Goal: Task Accomplishment & Management: Complete application form

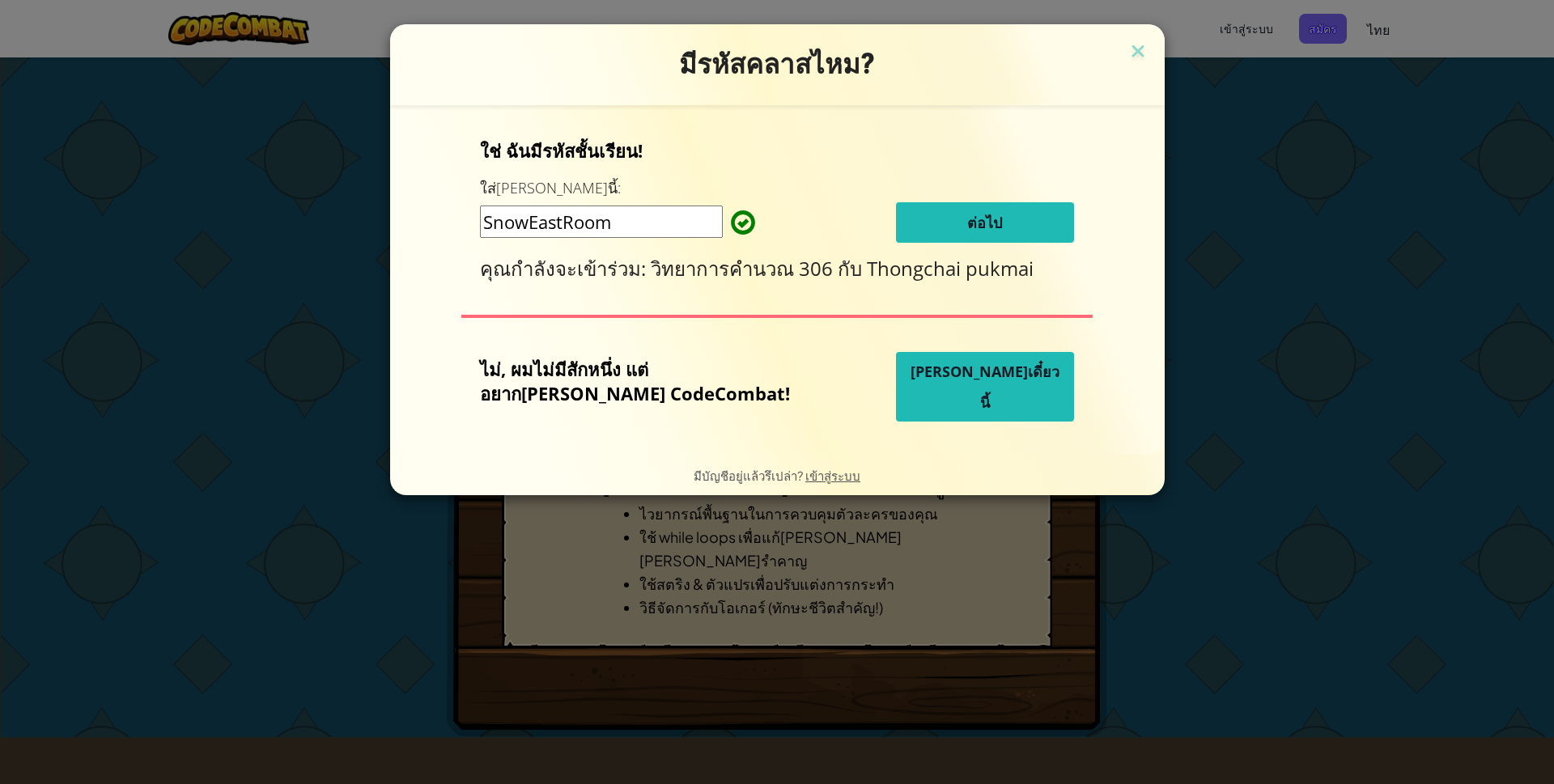
click at [908, 401] on button "[PERSON_NAME]เดี๋ยวนี้" at bounding box center [985, 386] width 178 height 69
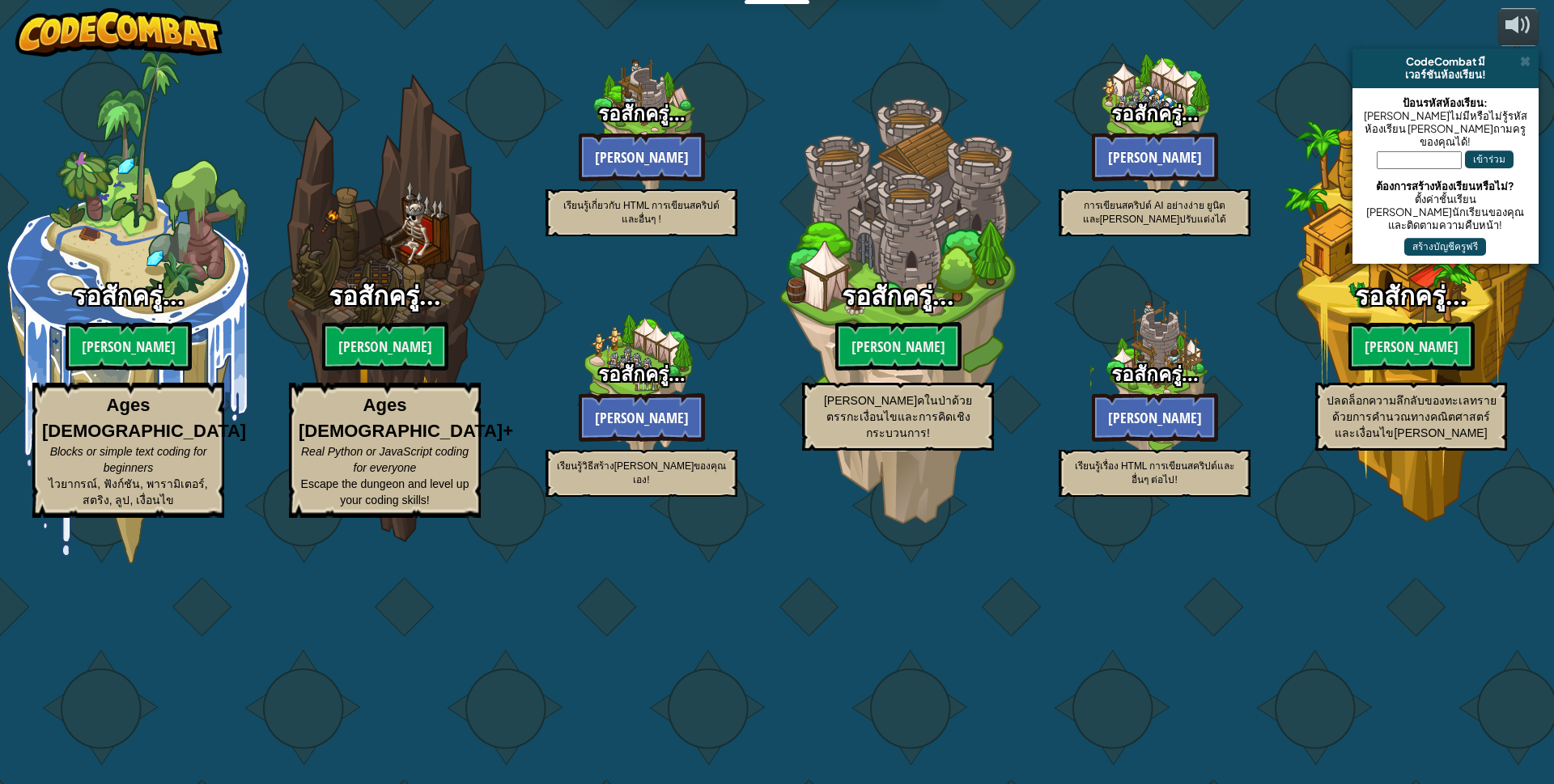
select select "th"
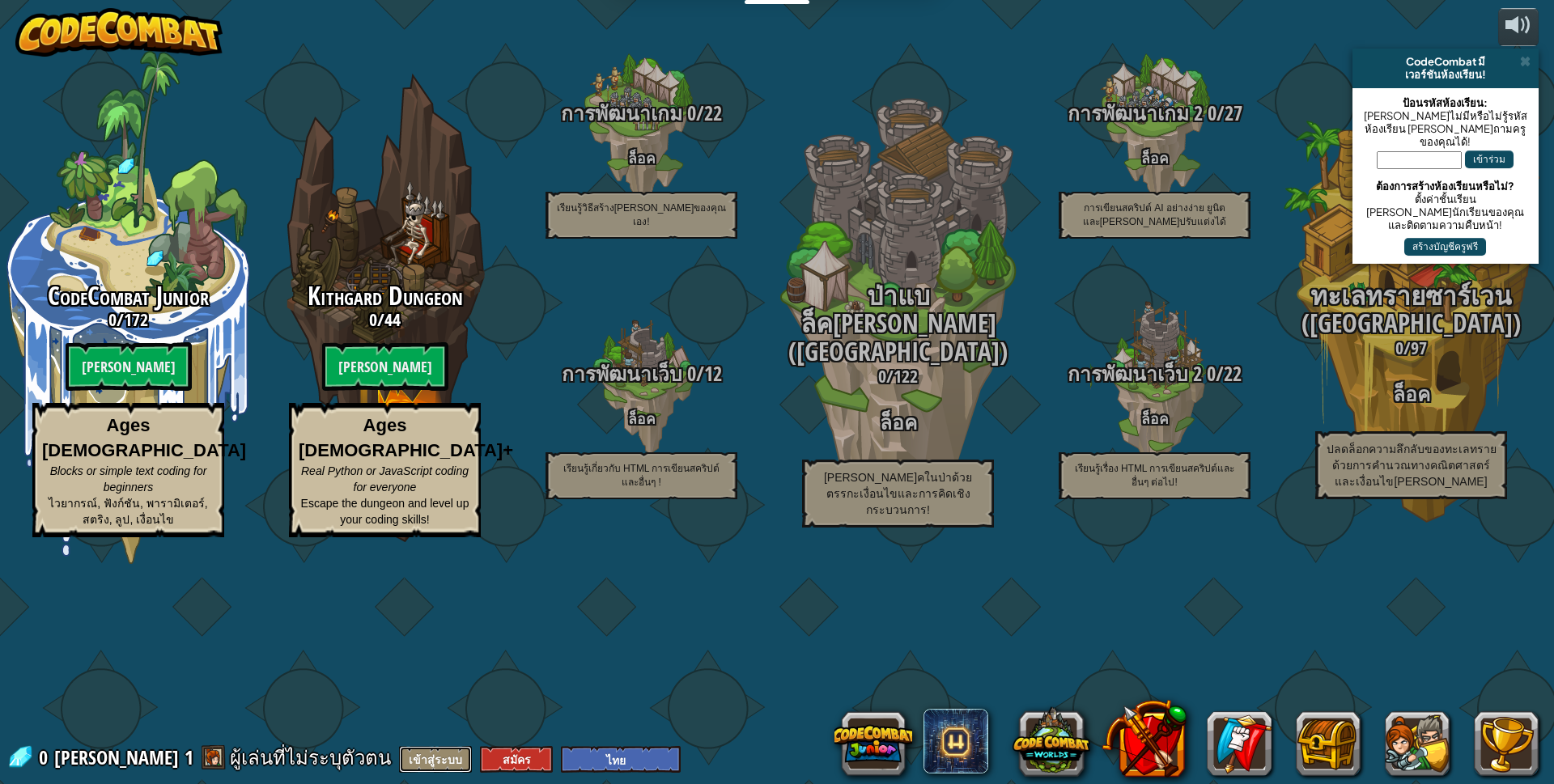
click at [399, 761] on button "เข้าสู่ระบบ" at bounding box center [435, 759] width 72 height 26
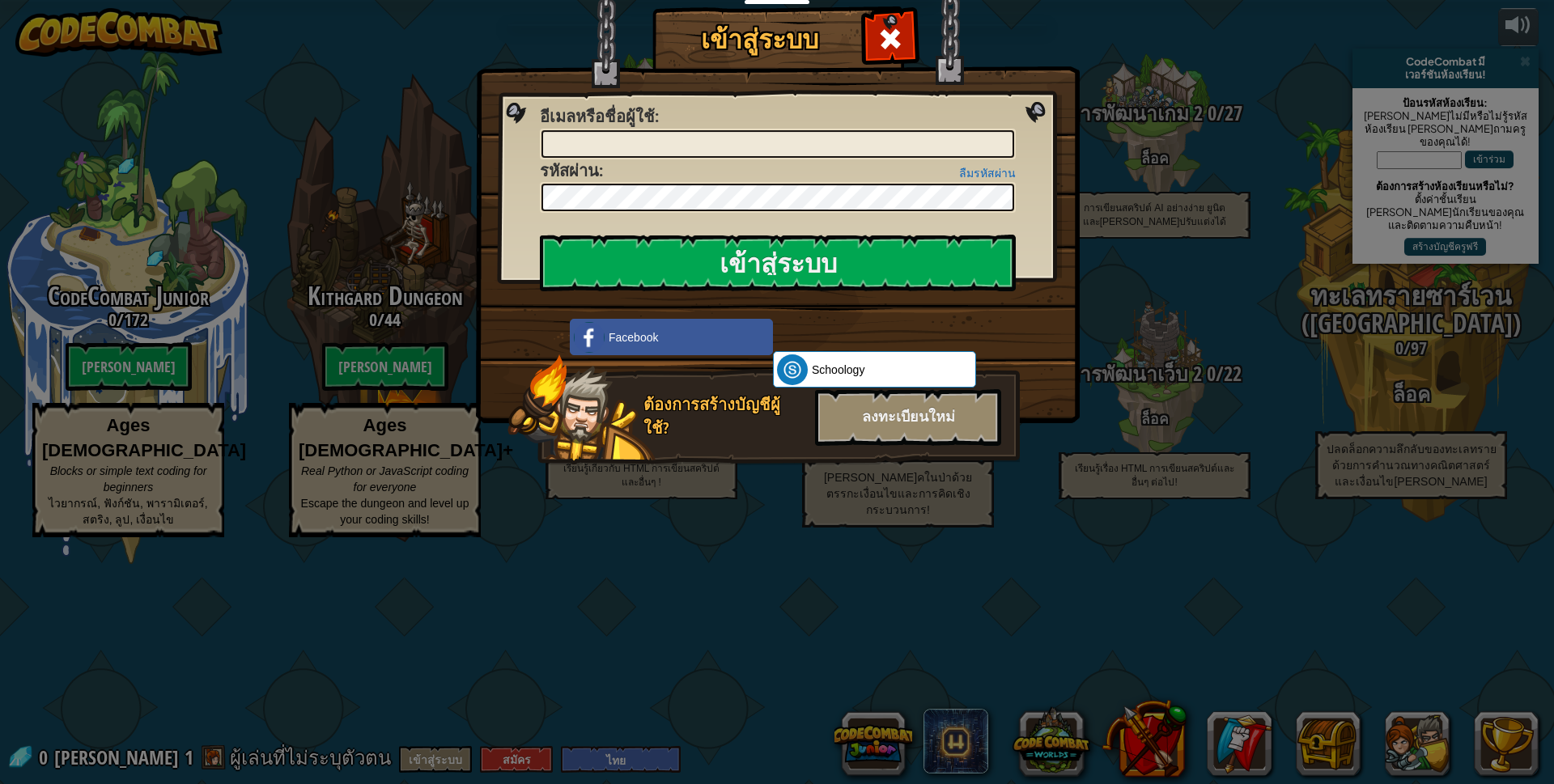
drag, startPoint x: 1499, startPoint y: 281, endPoint x: 1477, endPoint y: 290, distance: 23.8
click at [1489, 286] on div "เข้าสู่ระบบ เกิดข้อผิดพลาด[PERSON_NAME]รู้จัก อีเมลหรือชื่อผู้ใช้ : ลืมรหัสผ่าน…" at bounding box center [777, 392] width 1554 height 784
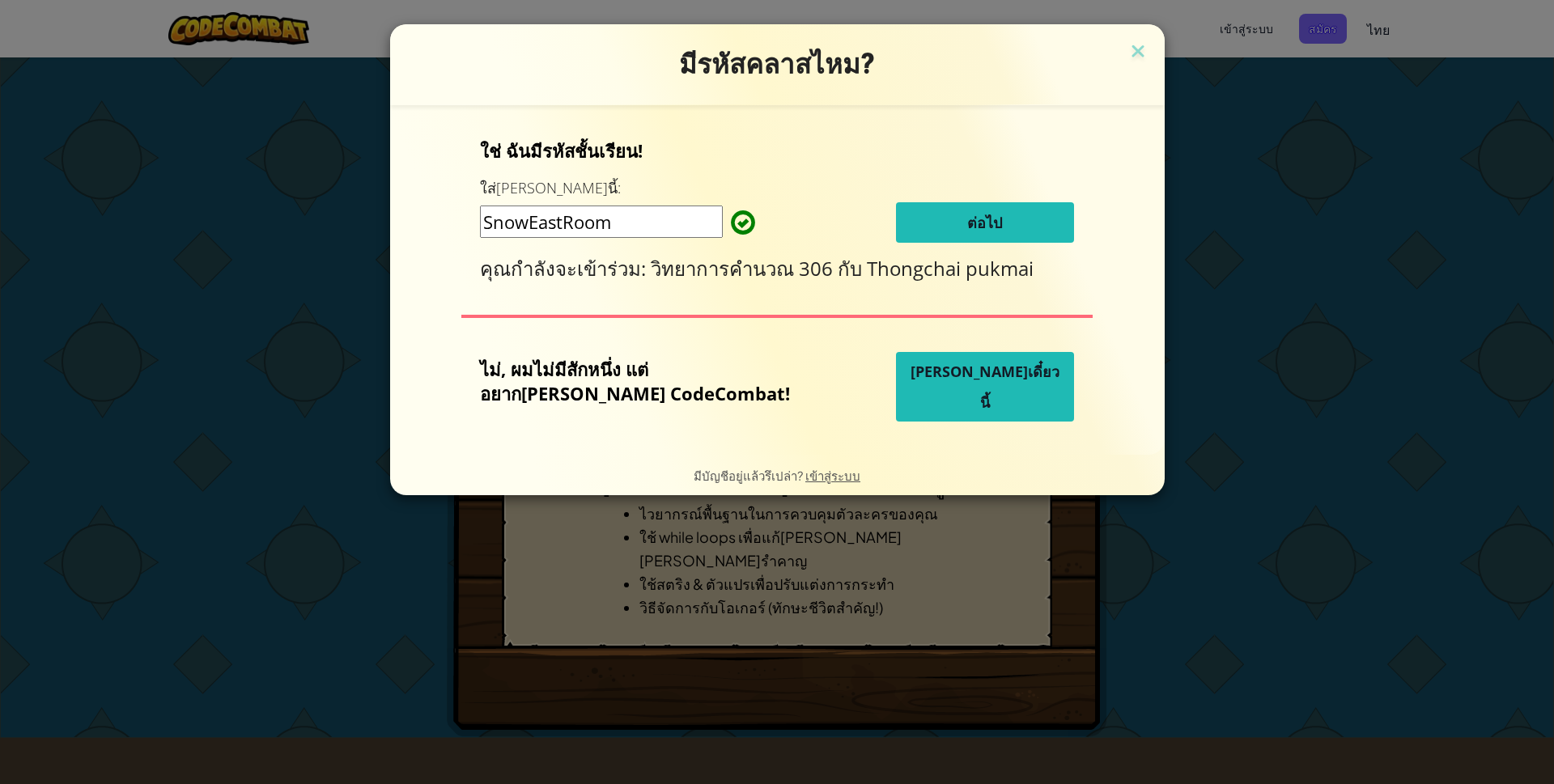
click at [0, 68] on div "มีรหัสคลาสไหม? ใช่ ฉันมีรหัสชั้นเรียน! ใส่[PERSON_NAME]นี้: SnowEastRoom ต่อไป …" at bounding box center [777, 392] width 1554 height 784
